Goal: Information Seeking & Learning: Find specific fact

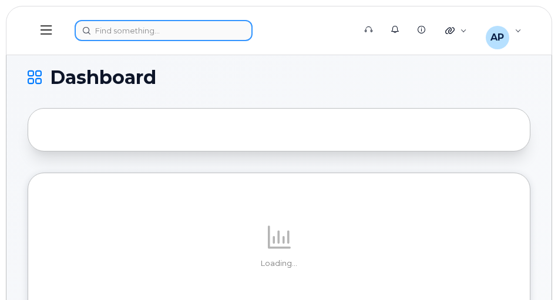
click at [106, 26] on div at bounding box center [211, 30] width 273 height 21
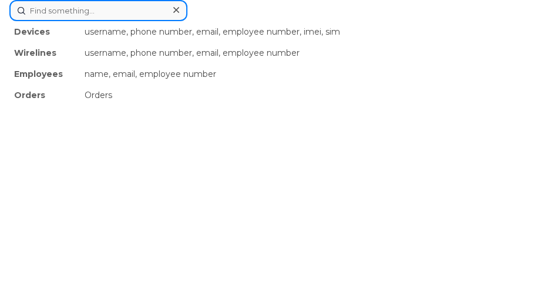
paste input "[PERSON_NAME]"
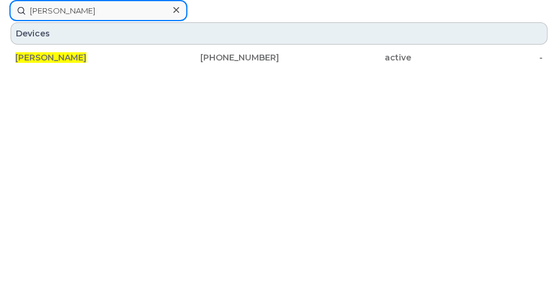
drag, startPoint x: 96, startPoint y: 16, endPoint x: -24, endPoint y: 12, distance: 119.9
paste input "5062592301"
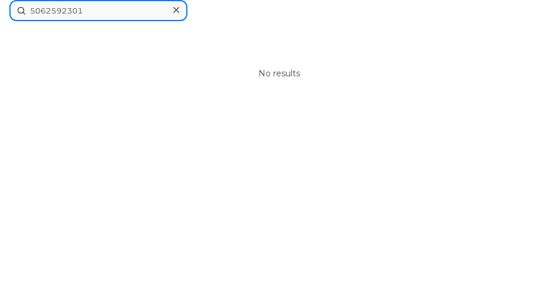
type input "5062592301"
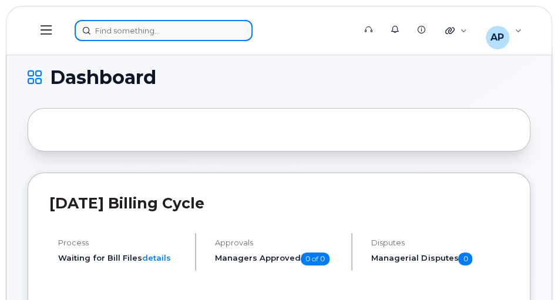
click at [138, 29] on div at bounding box center [211, 30] width 273 height 21
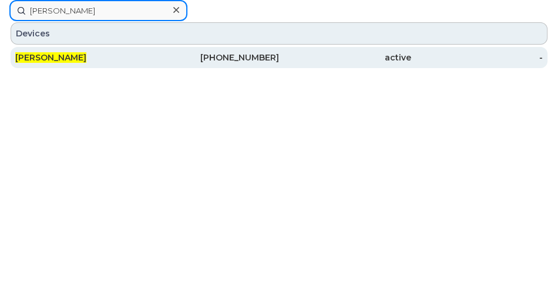
type input "[PERSON_NAME]"
click at [237, 56] on div "[PHONE_NUMBER]" at bounding box center [213, 58] width 132 height 12
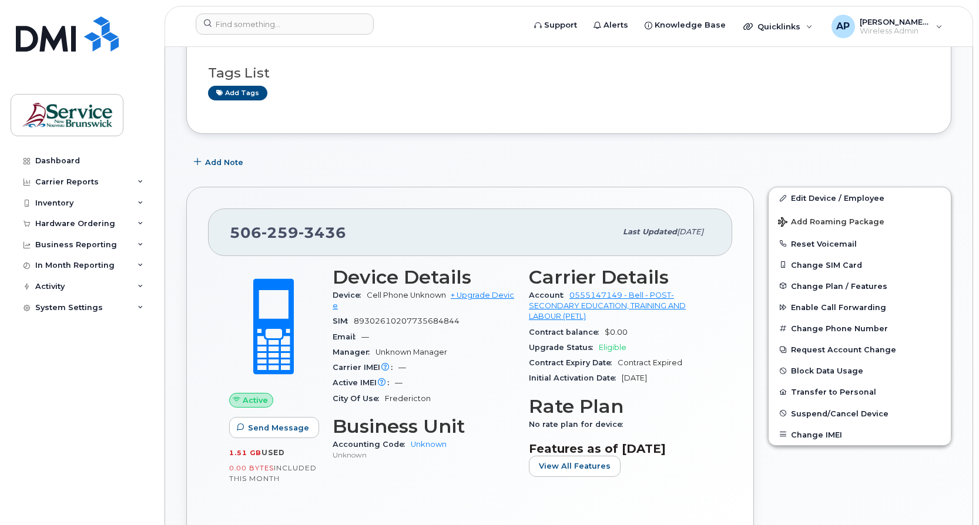
scroll to position [59, 0]
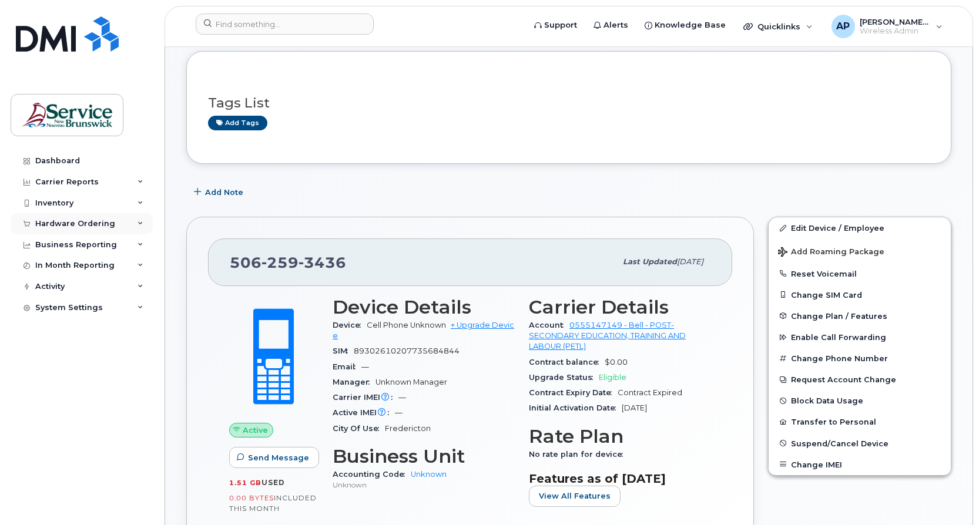
click at [69, 223] on div "Hardware Ordering" at bounding box center [75, 223] width 80 height 9
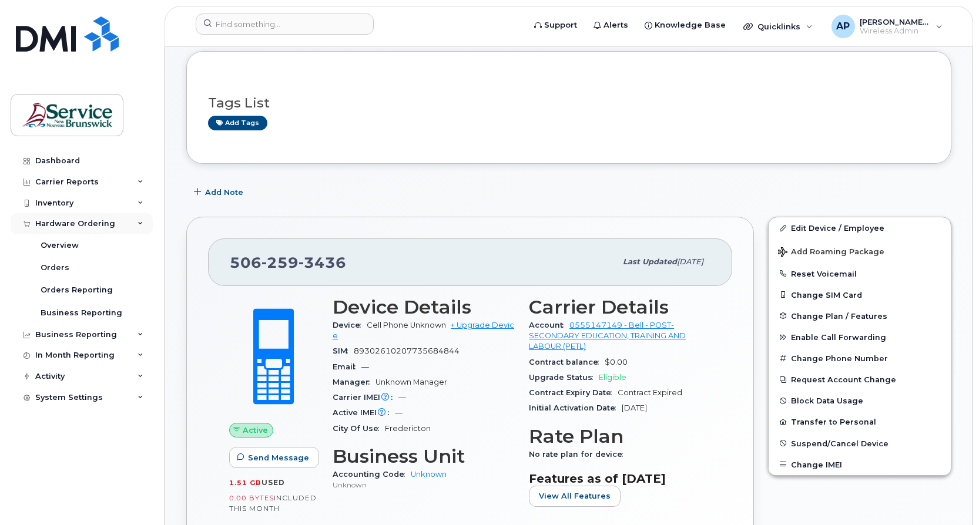
click at [74, 223] on div "Hardware Ordering" at bounding box center [75, 223] width 80 height 9
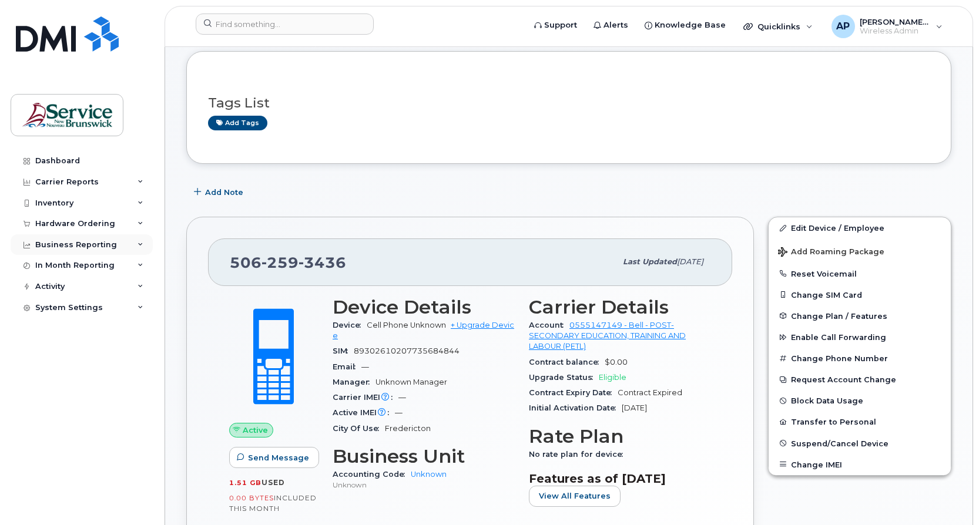
click at [78, 243] on div "Business Reporting" at bounding box center [76, 244] width 82 height 9
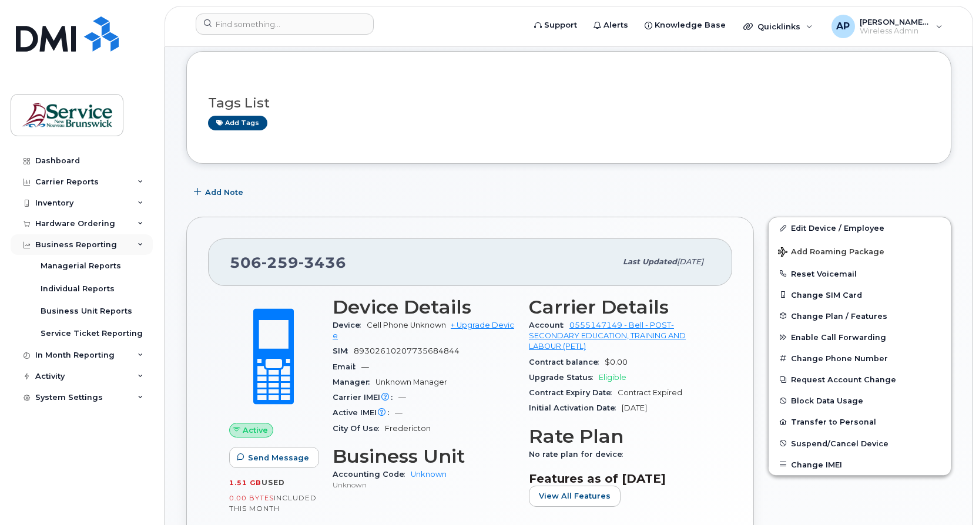
click at [78, 246] on div "Business Reporting" at bounding box center [76, 244] width 82 height 9
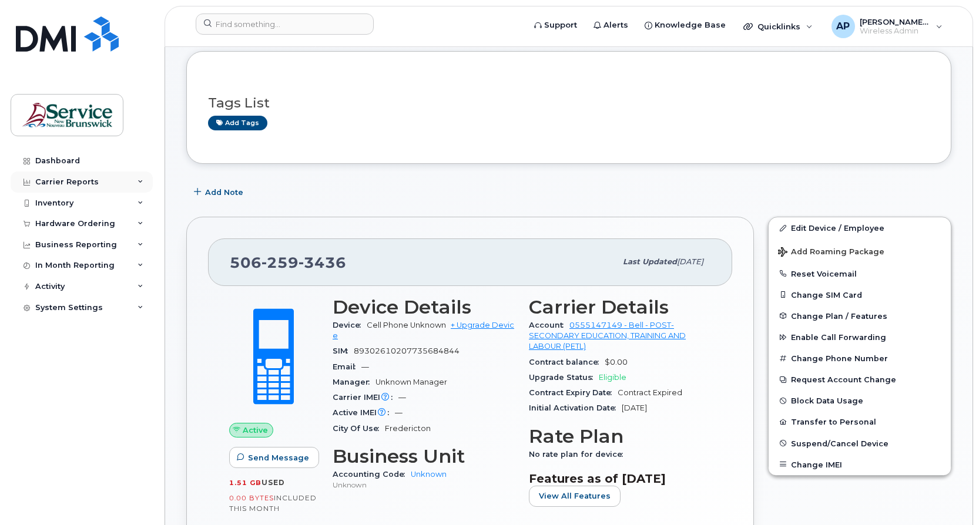
click at [72, 182] on div "Carrier Reports" at bounding box center [66, 181] width 63 height 9
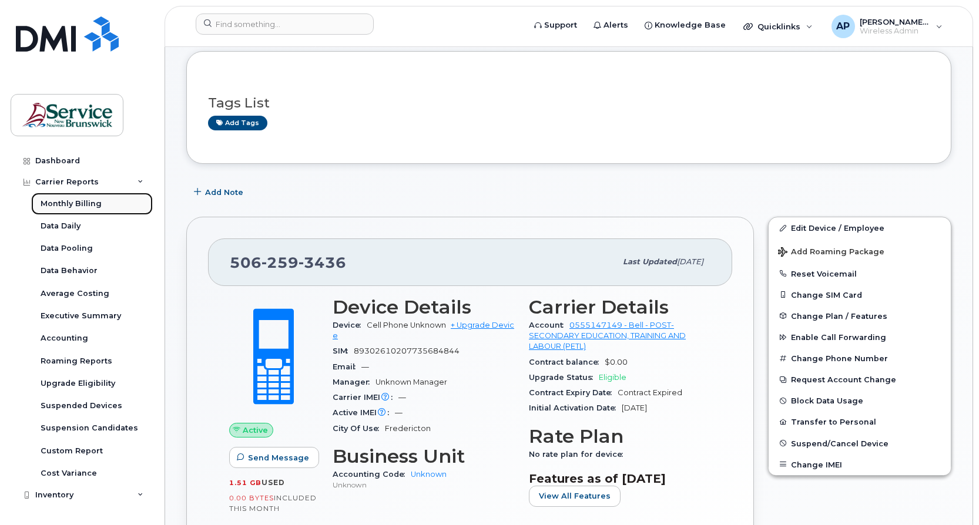
click at [80, 203] on div "Monthly Billing" at bounding box center [71, 204] width 61 height 11
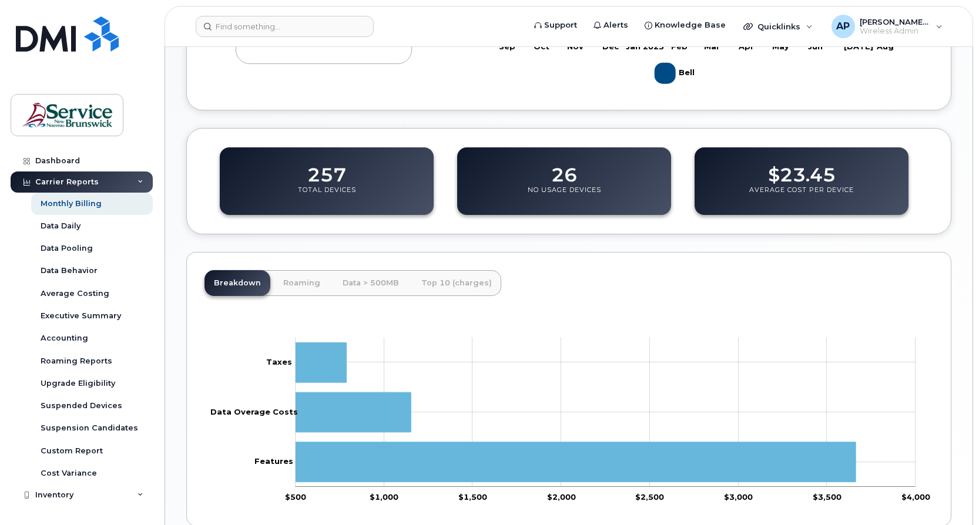
scroll to position [394, 0]
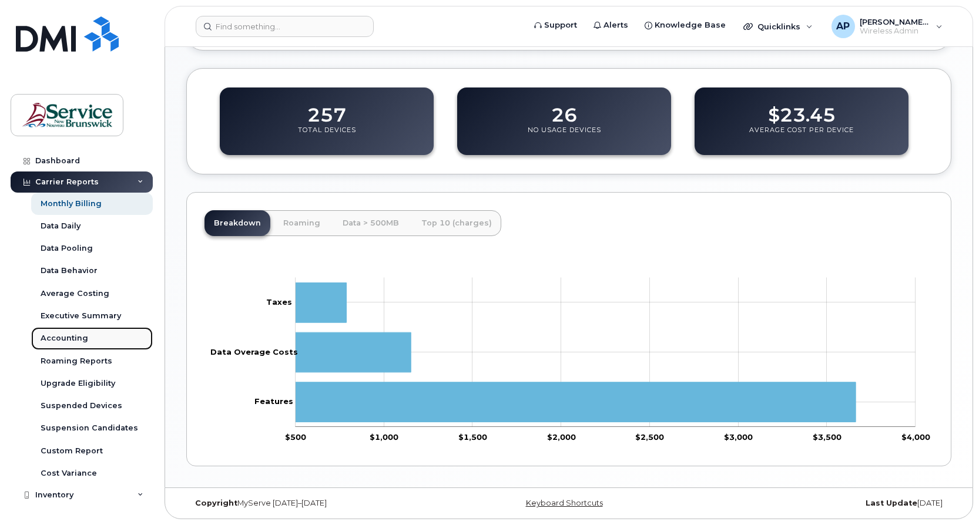
click at [81, 330] on link "Accounting" at bounding box center [92, 338] width 122 height 22
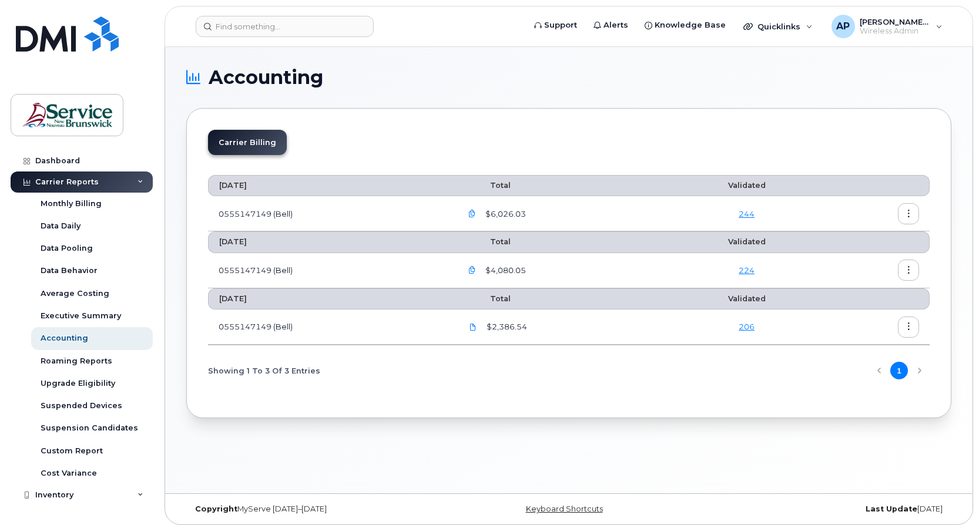
click at [913, 214] on button "button" at bounding box center [908, 213] width 21 height 21
click at [879, 238] on div "Details" at bounding box center [866, 239] width 105 height 22
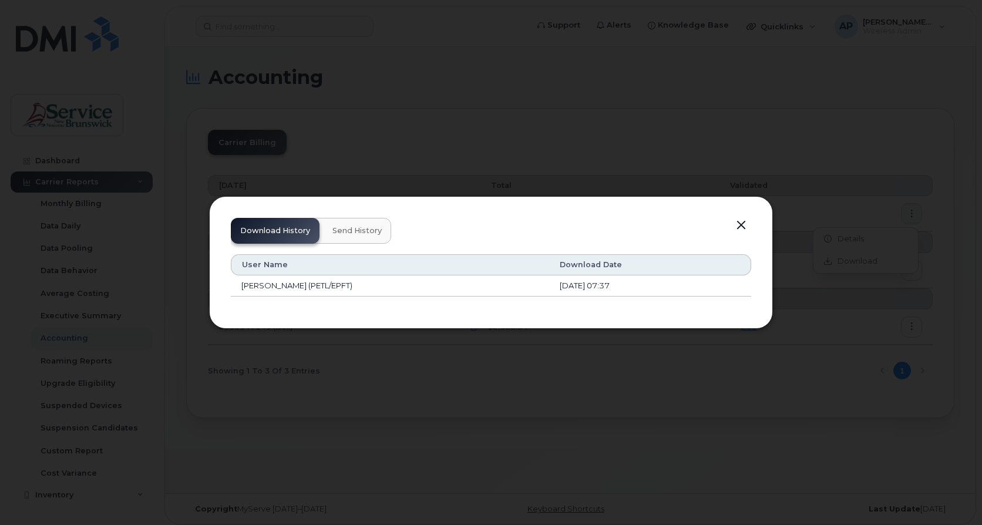
click at [350, 230] on span "Send History" at bounding box center [357, 230] width 49 height 9
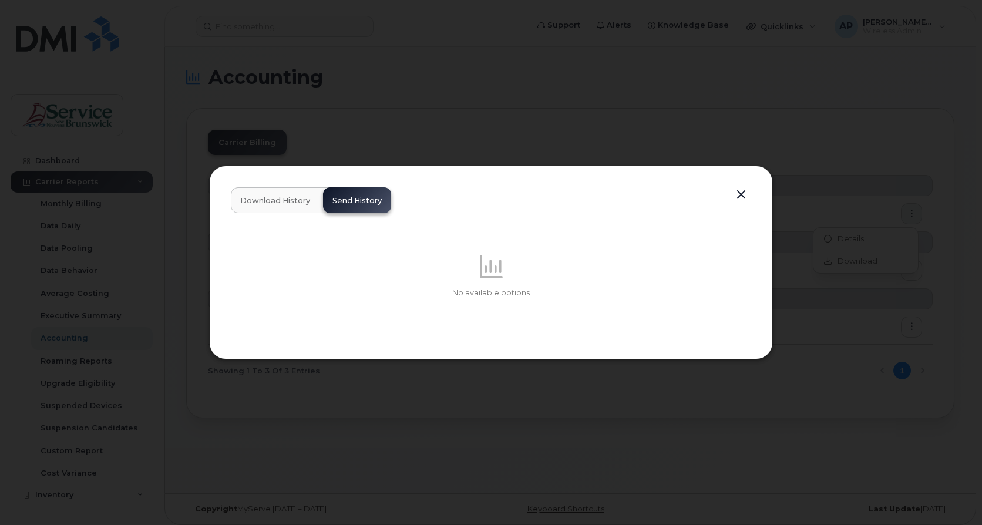
click at [250, 206] on button "Download History" at bounding box center [275, 200] width 89 height 26
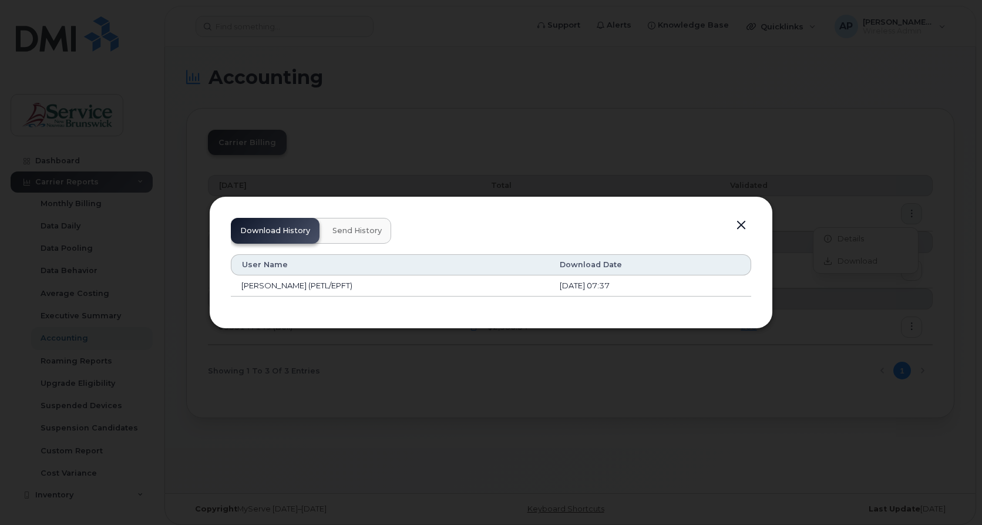
click at [743, 223] on button "button" at bounding box center [742, 225] width 18 height 16
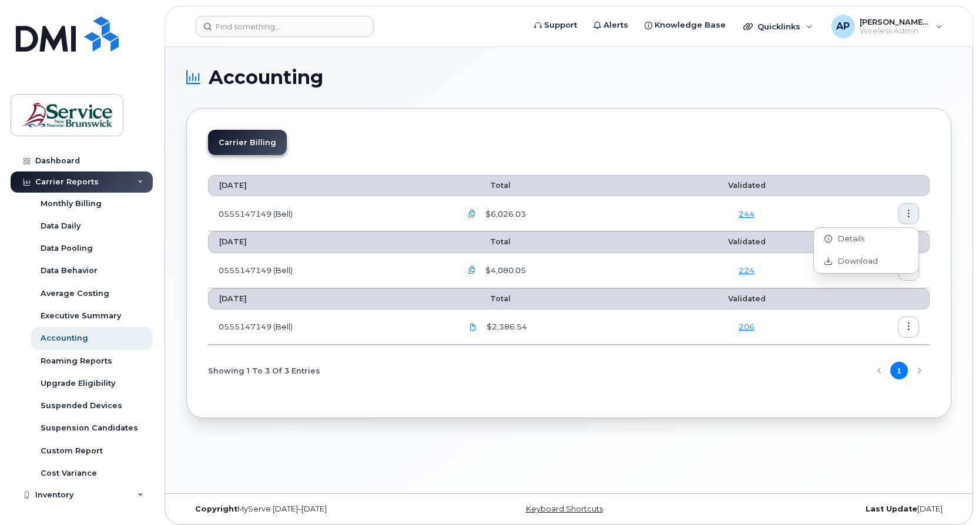
drag, startPoint x: 743, startPoint y: 223, endPoint x: 829, endPoint y: 205, distance: 87.7
click at [829, 205] on td at bounding box center [875, 213] width 108 height 35
click at [911, 211] on icon "button" at bounding box center [909, 214] width 8 height 8
click at [749, 215] on link "244" at bounding box center [747, 213] width 16 height 9
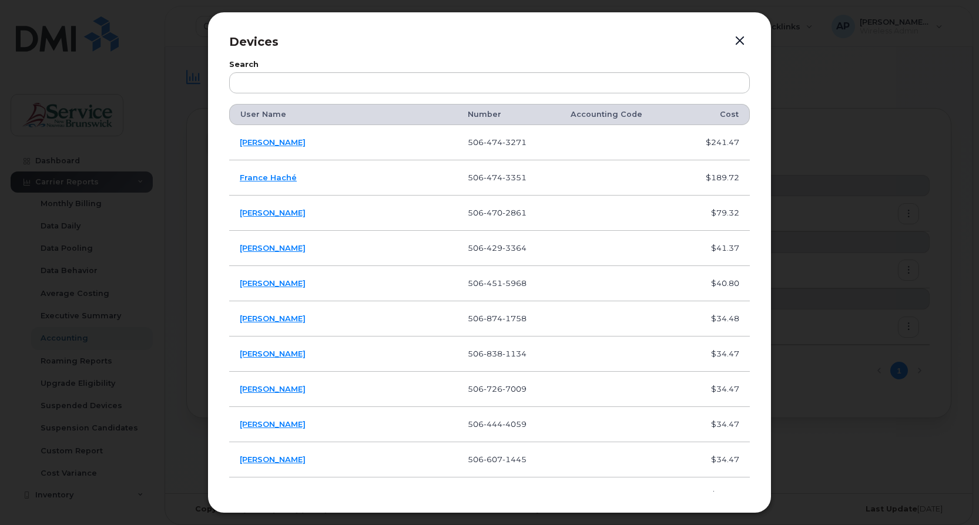
click at [739, 39] on button "button" at bounding box center [740, 41] width 18 height 16
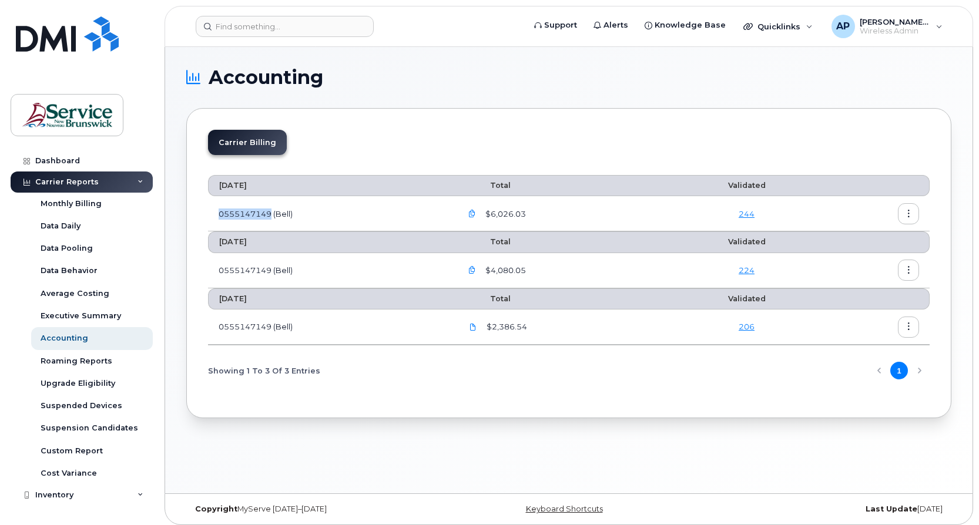
drag, startPoint x: 270, startPoint y: 213, endPoint x: 216, endPoint y: 213, distance: 54.1
click at [216, 213] on td "0555147149 (Bell)" at bounding box center [329, 213] width 243 height 35
copy td "0555147149"
